Goal: Check status

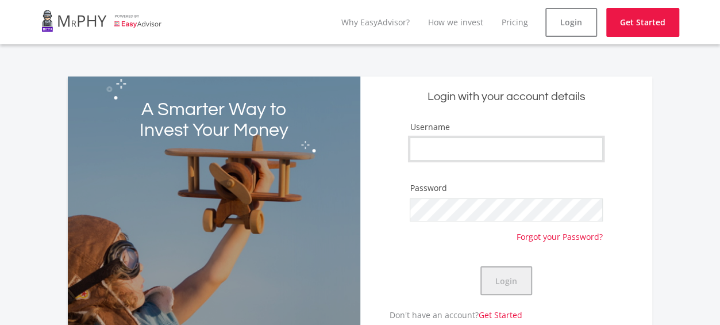
type input "Pipe321"
click at [507, 283] on button "Login" at bounding box center [506, 280] width 52 height 29
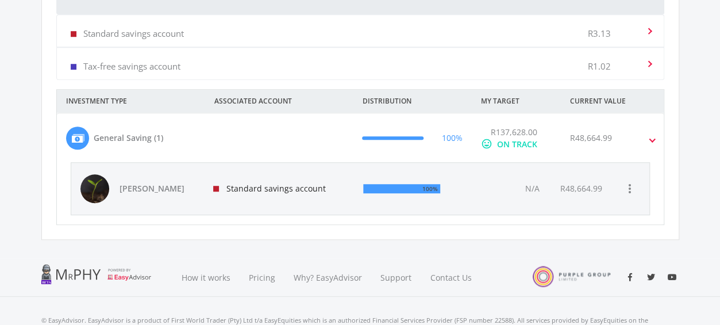
scroll to position [390, 0]
click at [159, 186] on span "[PERSON_NAME]" at bounding box center [160, 187] width 80 height 11
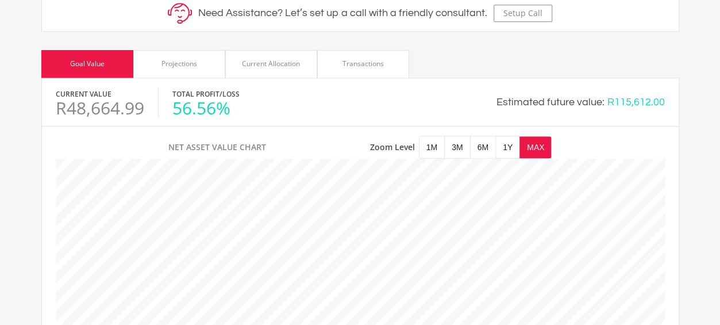
scroll to position [496, 0]
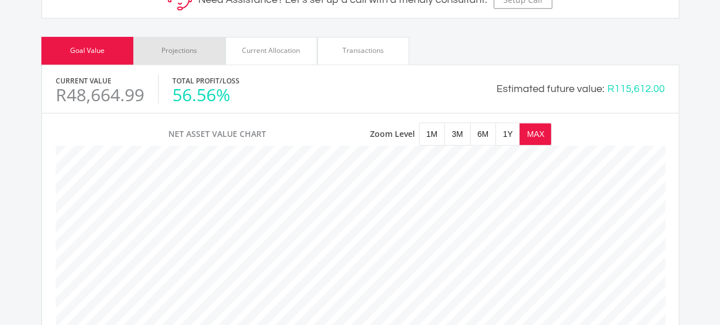
click at [188, 51] on div "Projections" at bounding box center [179, 50] width 36 height 10
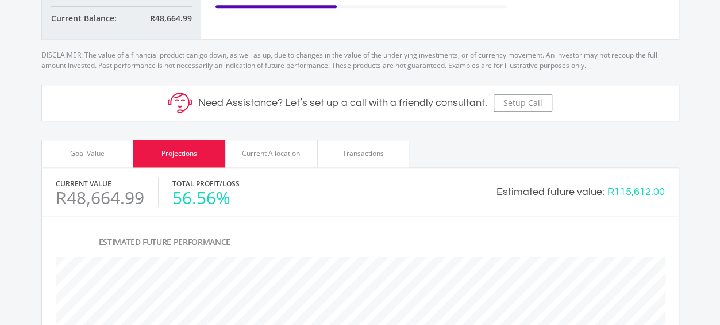
scroll to position [392, 0]
click at [90, 153] on div "Goal Value" at bounding box center [87, 154] width 34 height 10
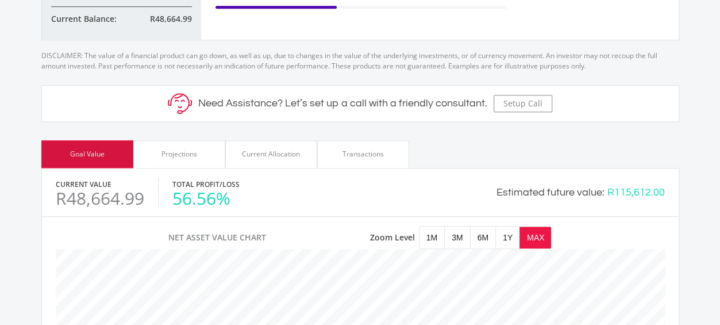
scroll to position [327, 609]
click at [269, 150] on div "Current Allocation" at bounding box center [271, 154] width 58 height 10
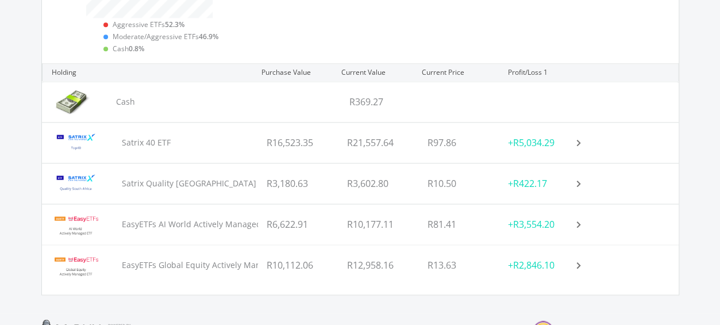
scroll to position [749, 0]
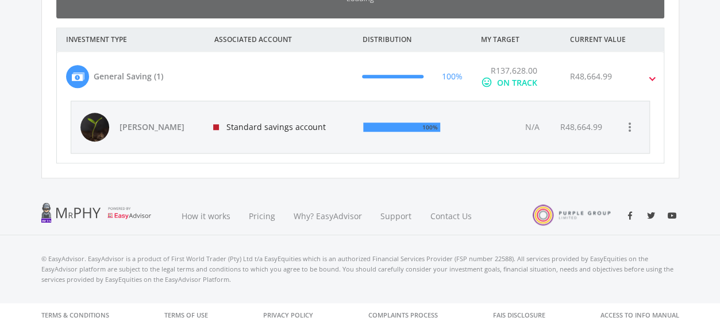
scroll to position [183, 315]
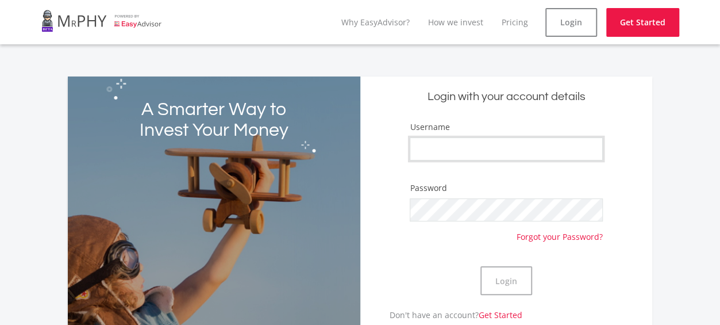
type input "Pipe321"
